Goal: Transaction & Acquisition: Purchase product/service

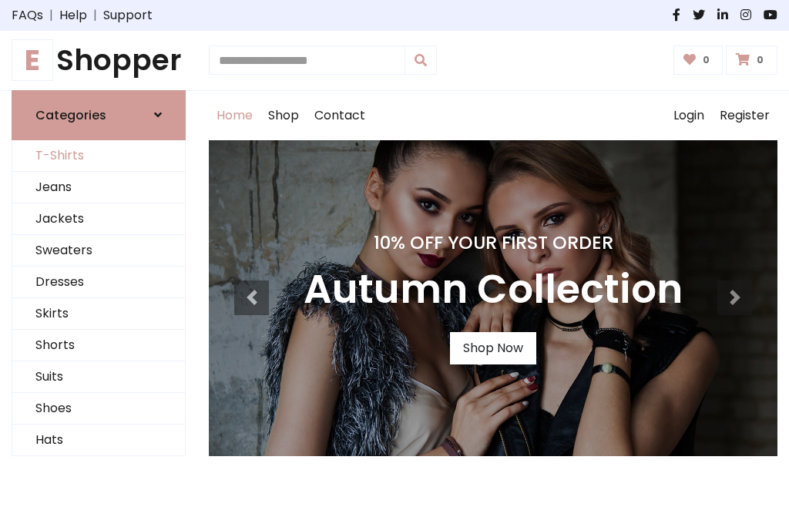
click at [99, 156] on link "T-Shirts" at bounding box center [98, 156] width 173 height 32
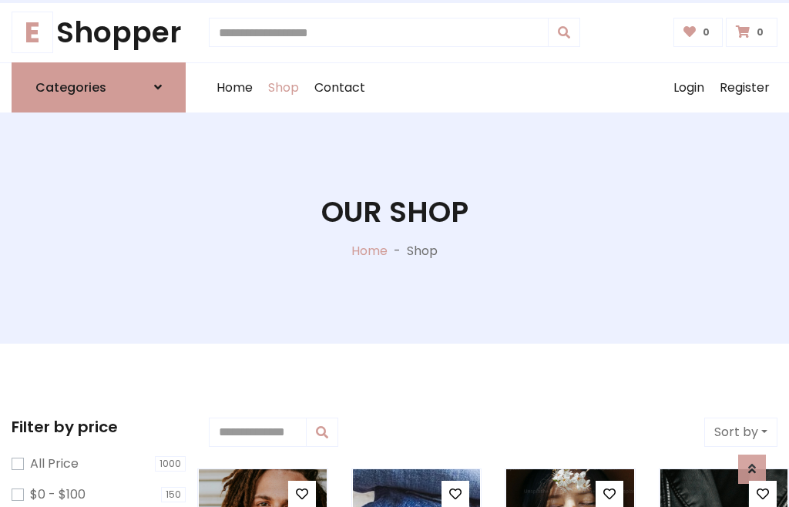
scroll to position [28, 0]
click at [395, 227] on h1 "Our Shop" at bounding box center [394, 212] width 147 height 35
click at [493, 87] on div "Home Shop Contact Log out Login Register" at bounding box center [493, 87] width 569 height 49
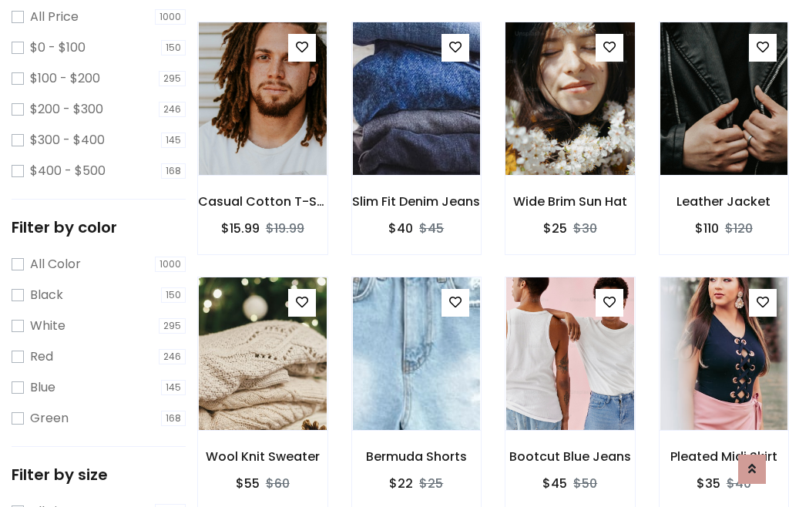
click at [569, 126] on img at bounding box center [569, 99] width 153 height 370
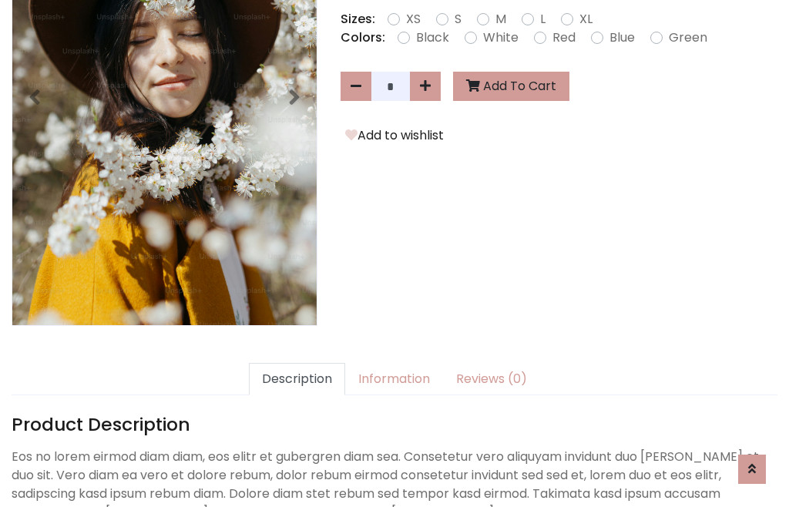
scroll to position [377, 0]
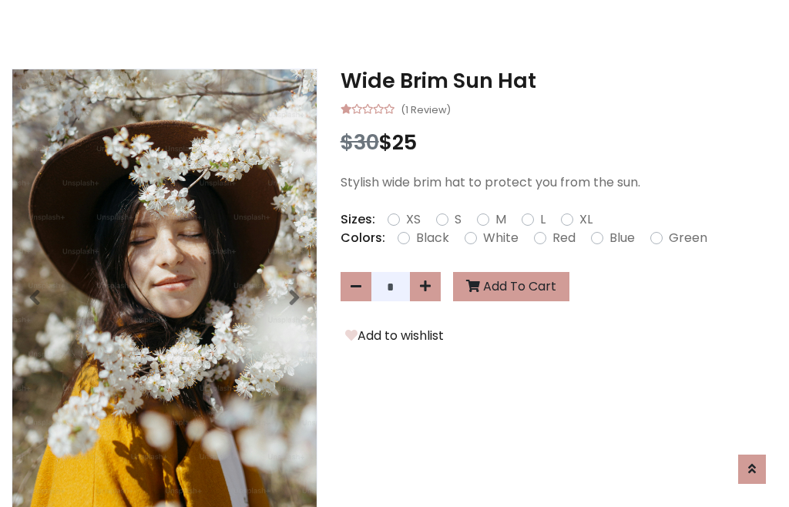
click at [559, 80] on h3 "Wide Brim Sun Hat" at bounding box center [559, 81] width 437 height 25
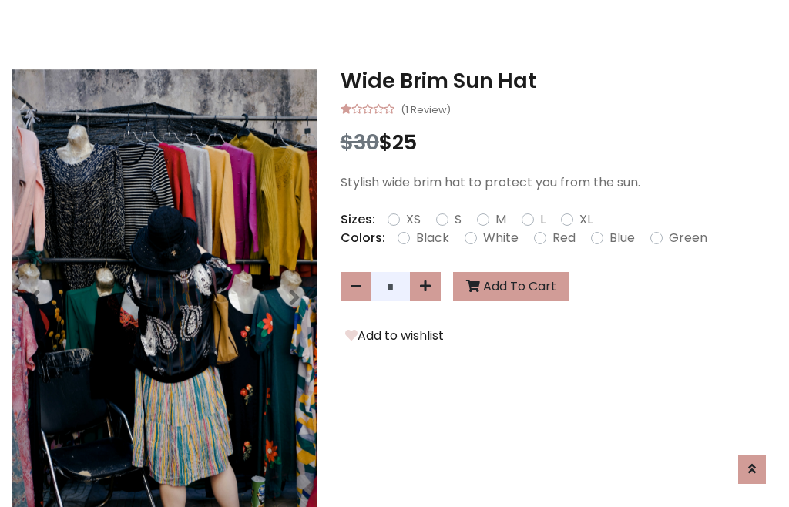
click at [559, 80] on h3 "Wide Brim Sun Hat" at bounding box center [559, 81] width 437 height 25
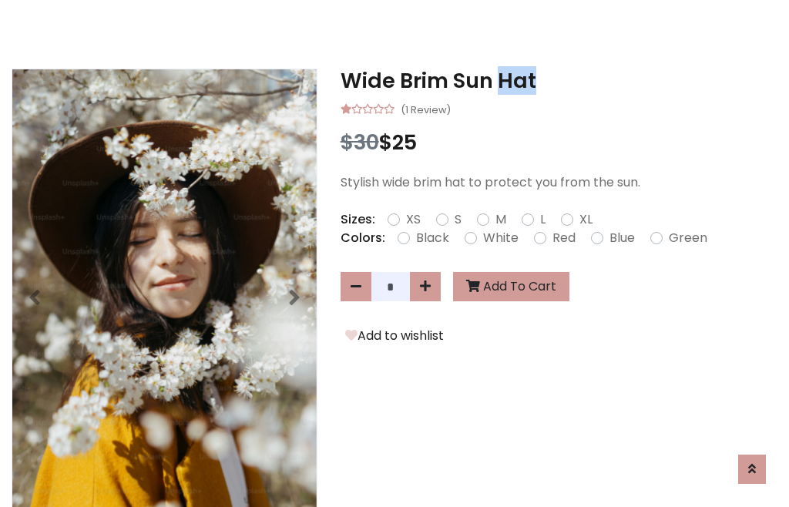
click at [559, 80] on h3 "Wide Brim Sun Hat" at bounding box center [559, 81] width 437 height 25
